Goal: Find specific page/section: Find specific page/section

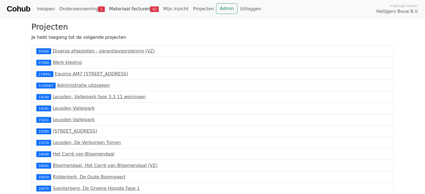
click at [150, 9] on span "42" at bounding box center [154, 9] width 9 height 6
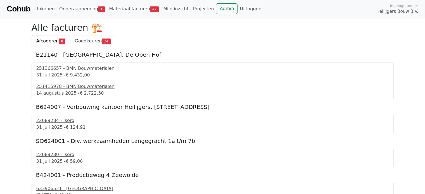
click at [92, 40] on span "Goedkeuren" at bounding box center [88, 40] width 27 height 5
